Goal: Information Seeking & Learning: Learn about a topic

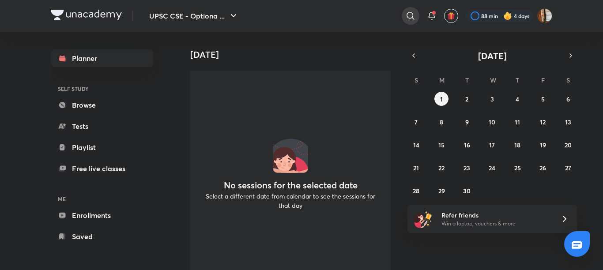
click at [411, 16] on icon at bounding box center [410, 16] width 11 height 11
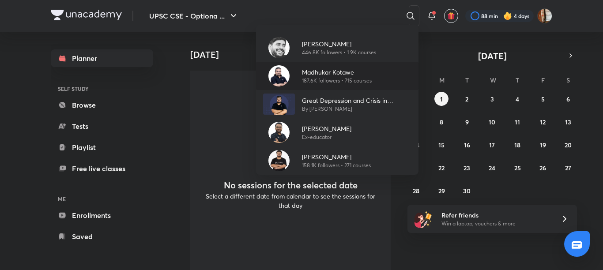
click at [318, 66] on div "[PERSON_NAME] 187.6K followers • 715 courses" at bounding box center [337, 76] width 163 height 28
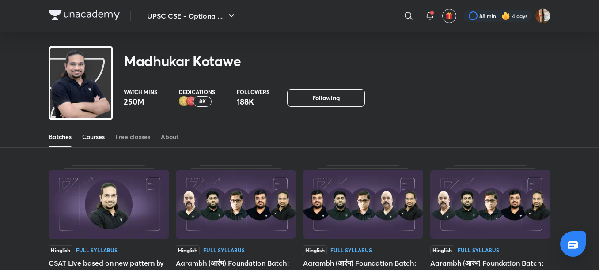
click at [94, 136] on div "Courses" at bounding box center [93, 137] width 23 height 9
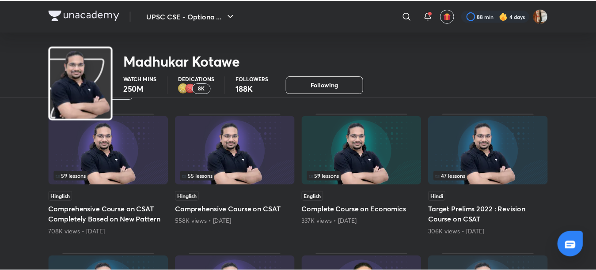
scroll to position [10, 0]
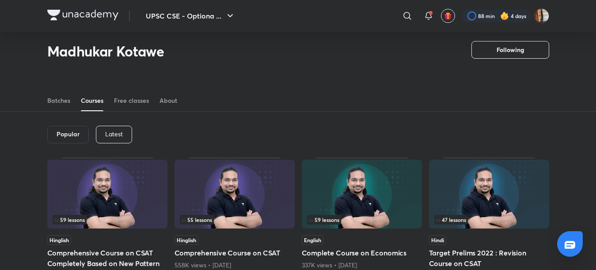
click at [123, 131] on p "Latest" at bounding box center [114, 134] width 18 height 7
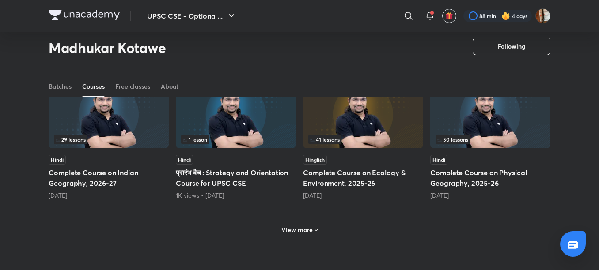
scroll to position [383, 0]
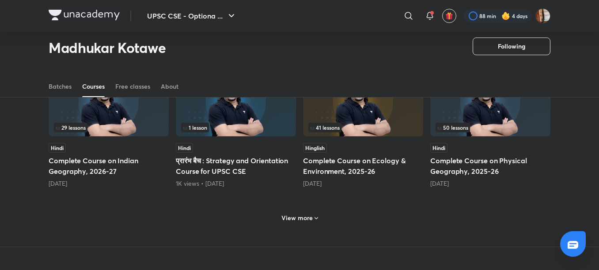
click at [300, 215] on h6 "View more" at bounding box center [296, 218] width 31 height 9
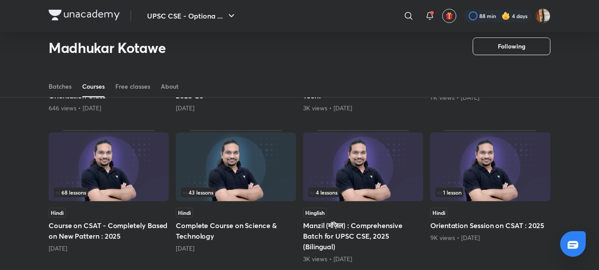
scroll to position [773, 0]
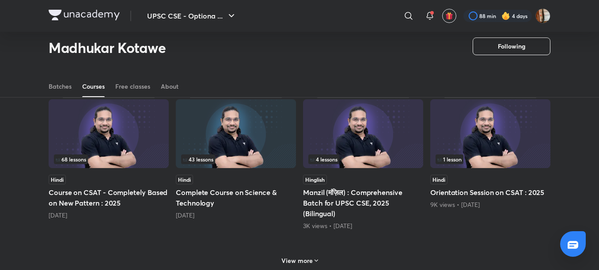
click at [210, 187] on h5 "Complete Course on Science & Technology" at bounding box center [236, 197] width 120 height 21
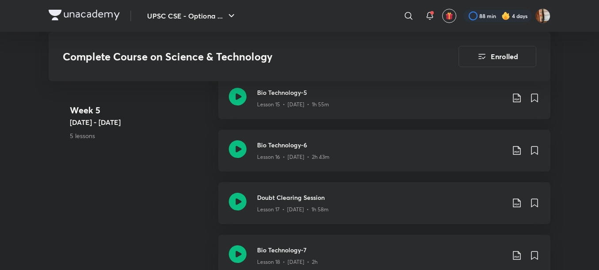
scroll to position [1476, 0]
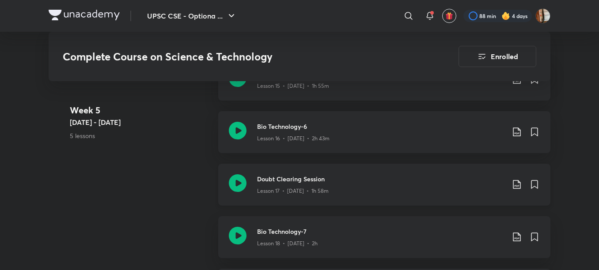
click at [304, 176] on h3 "Doubt Clearing Session" at bounding box center [380, 178] width 247 height 9
